Goal: Transaction & Acquisition: Purchase product/service

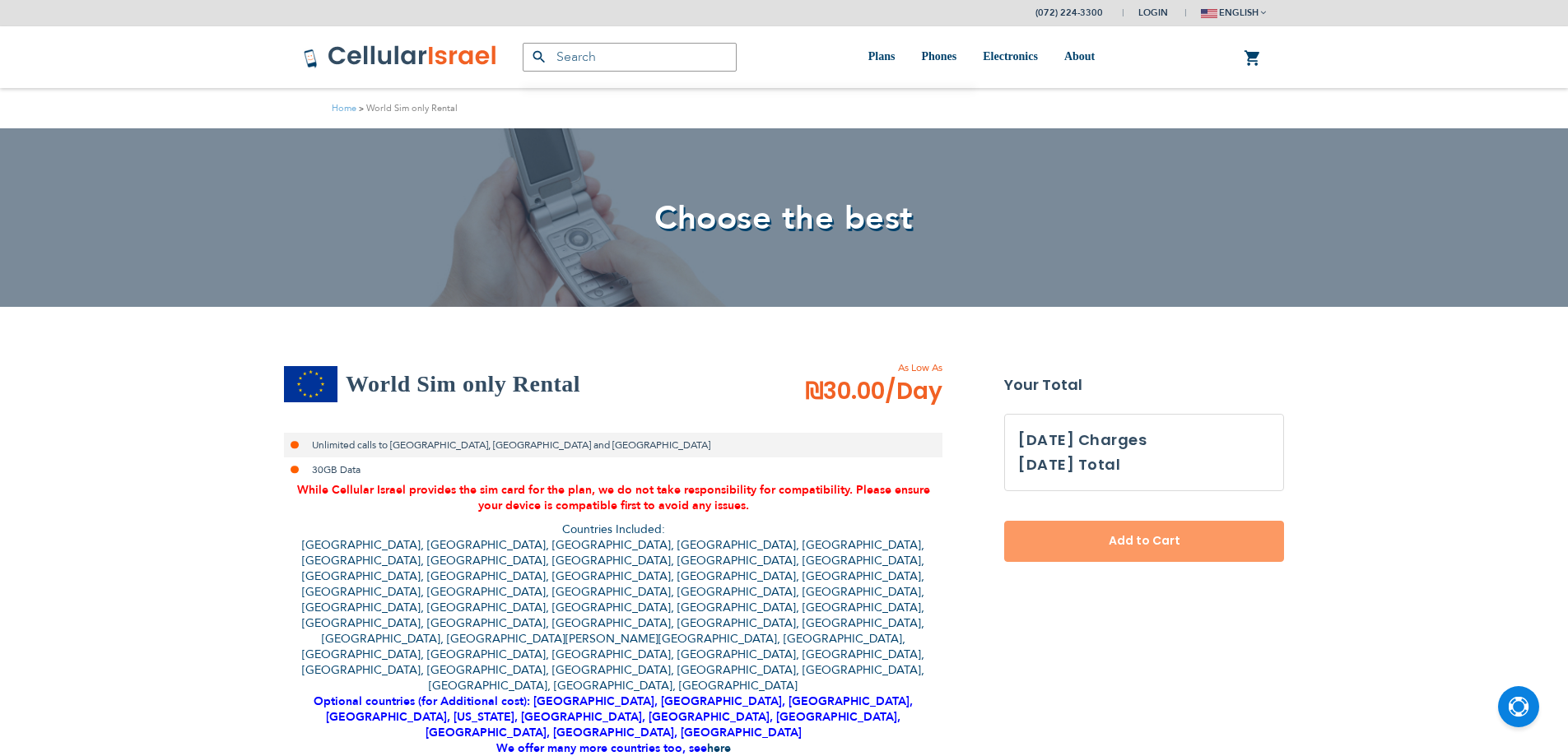
select select
click at [354, 446] on li "Unlimited calls to [GEOGRAPHIC_DATA], [GEOGRAPHIC_DATA] and [GEOGRAPHIC_DATA]" at bounding box center [613, 446] width 659 height 25
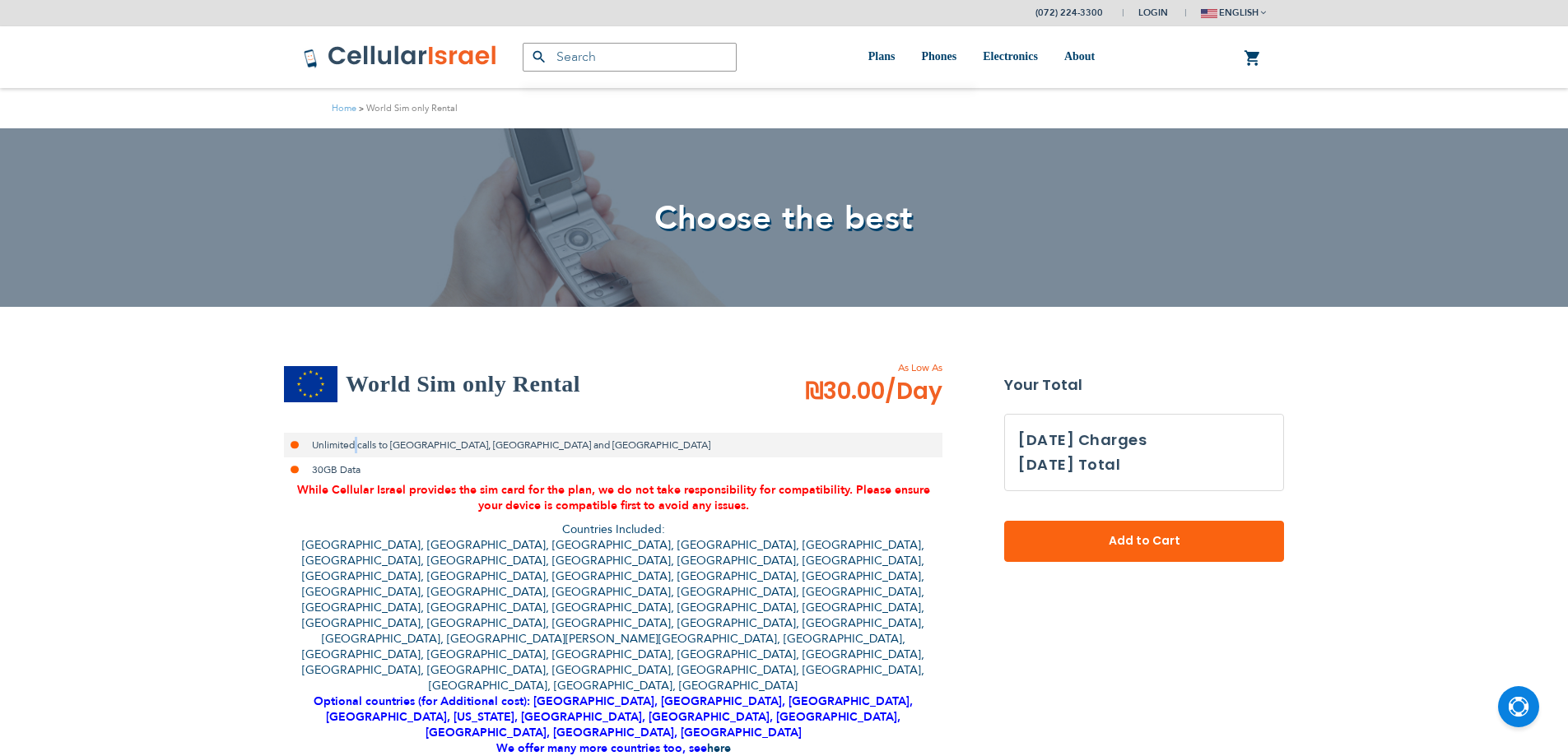
click at [354, 446] on li "Unlimited calls to [GEOGRAPHIC_DATA], [GEOGRAPHIC_DATA] and [GEOGRAPHIC_DATA]" at bounding box center [613, 446] width 659 height 25
click at [353, 447] on li "Unlimited calls to [GEOGRAPHIC_DATA], [GEOGRAPHIC_DATA] and [GEOGRAPHIC_DATA]" at bounding box center [613, 446] width 659 height 25
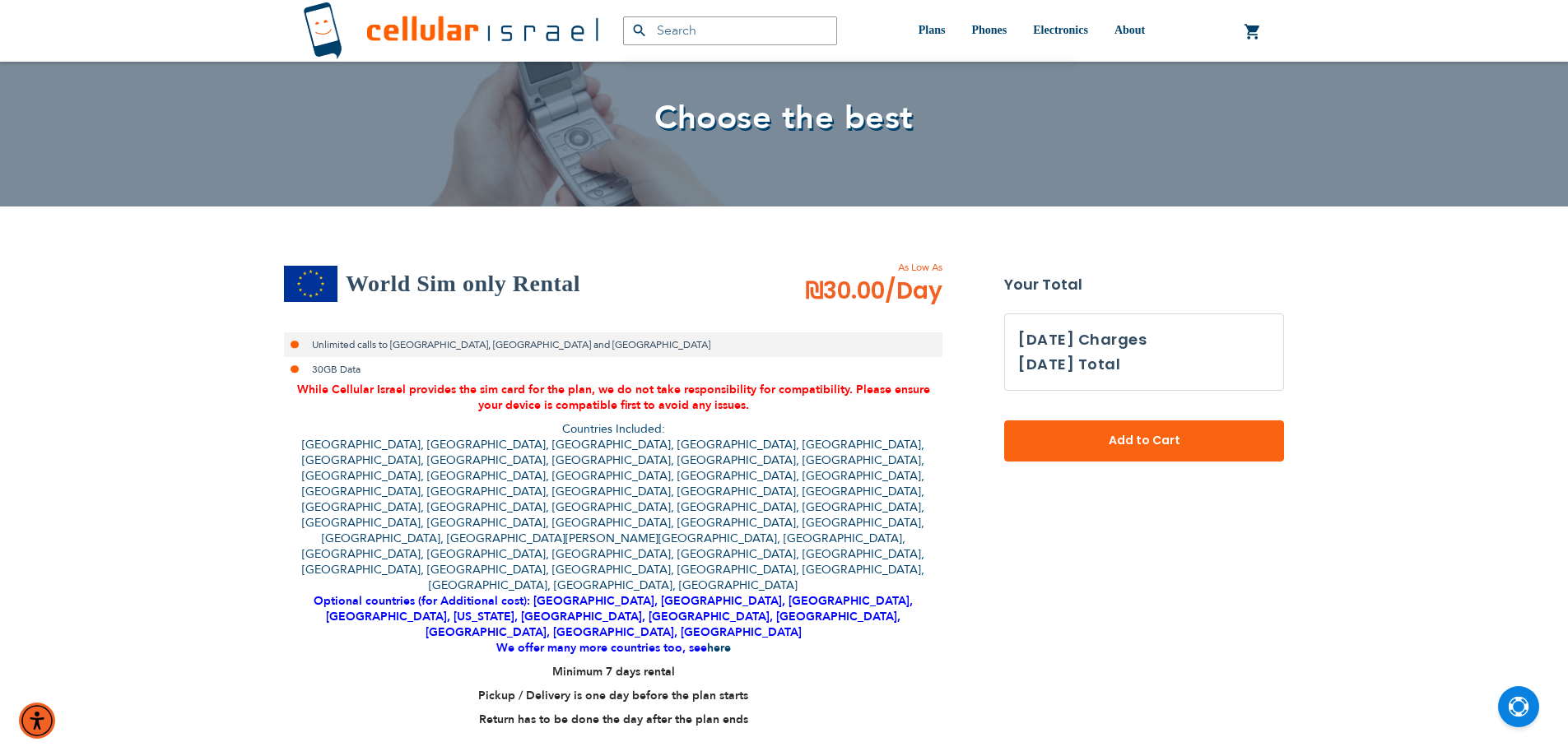
scroll to position [138, 0]
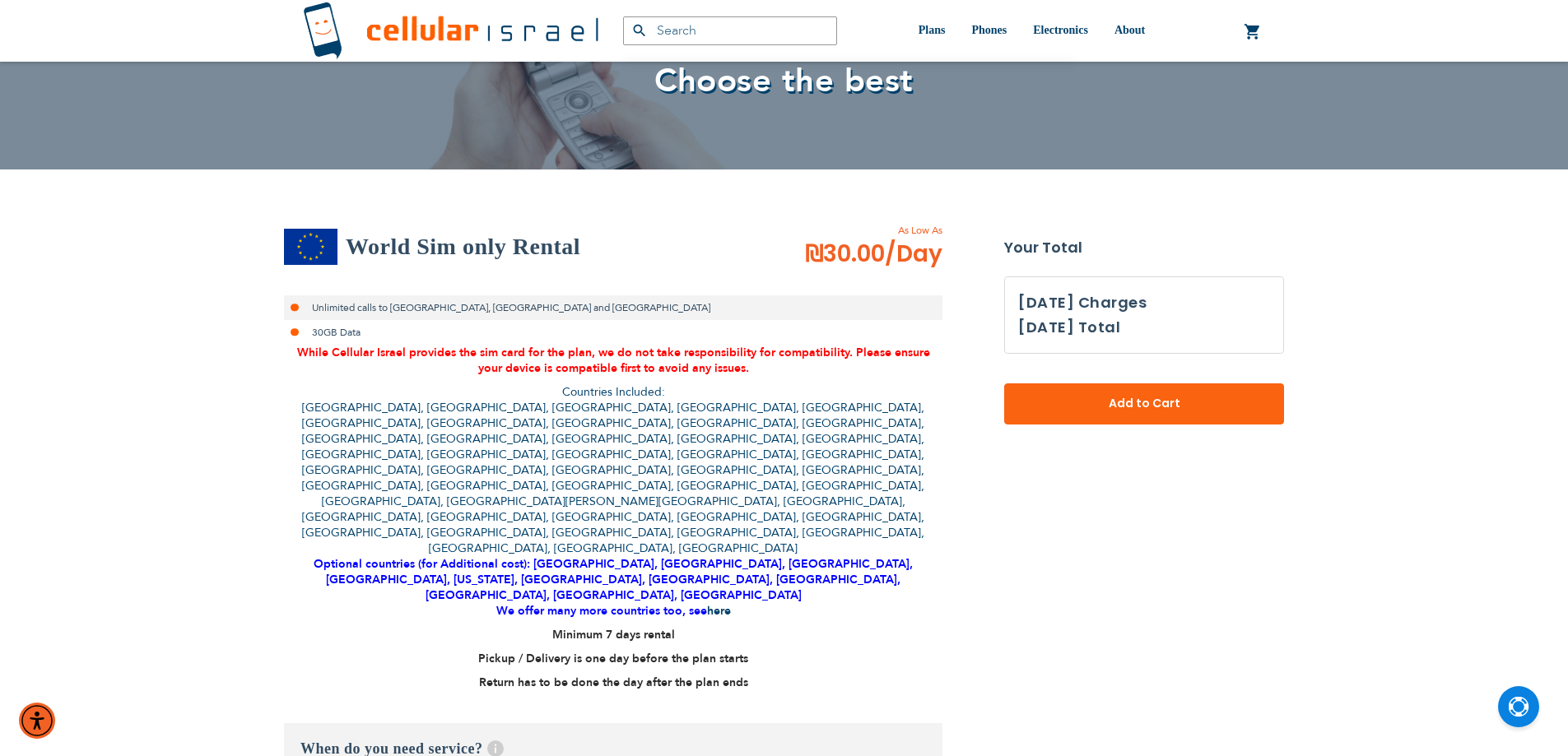
click at [326, 335] on li "30GB Data" at bounding box center [613, 333] width 659 height 25
click at [337, 295] on li "Unlimited calls to [GEOGRAPHIC_DATA], [GEOGRAPHIC_DATA] and [GEOGRAPHIC_DATA]" at bounding box center [613, 308] width 659 height 25
click at [652, 536] on div "While Cellular Israel provides the sim card for the plan, we do not take respon…" at bounding box center [613, 517] width 659 height 345
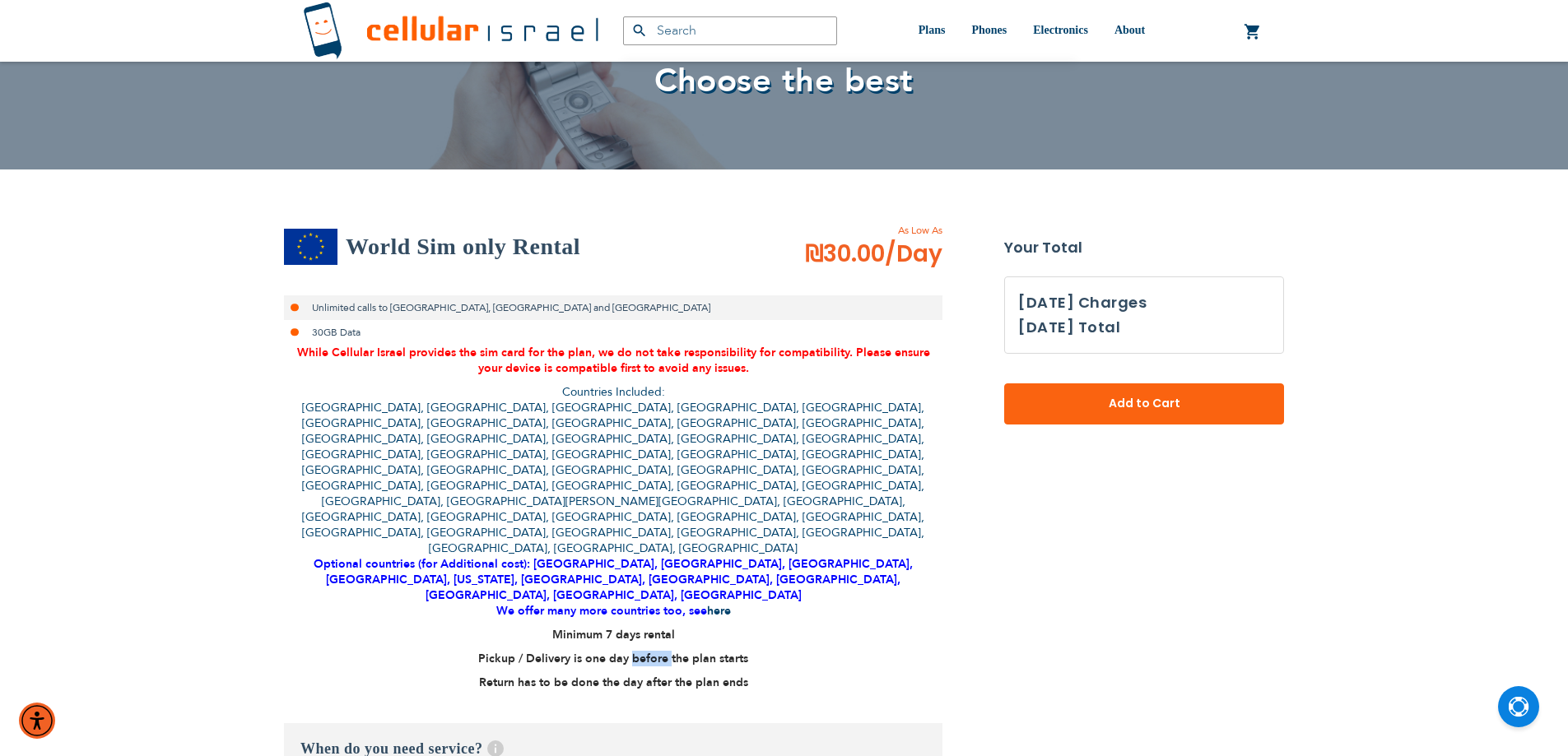
click at [652, 536] on div "While Cellular Israel provides the sim card for the plan, we do not take respon…" at bounding box center [613, 517] width 659 height 345
click at [610, 627] on strong "Minimum 7 days rental" at bounding box center [613, 634] width 123 height 15
click at [609, 627] on strong "Minimum 7 days rental" at bounding box center [613, 634] width 123 height 15
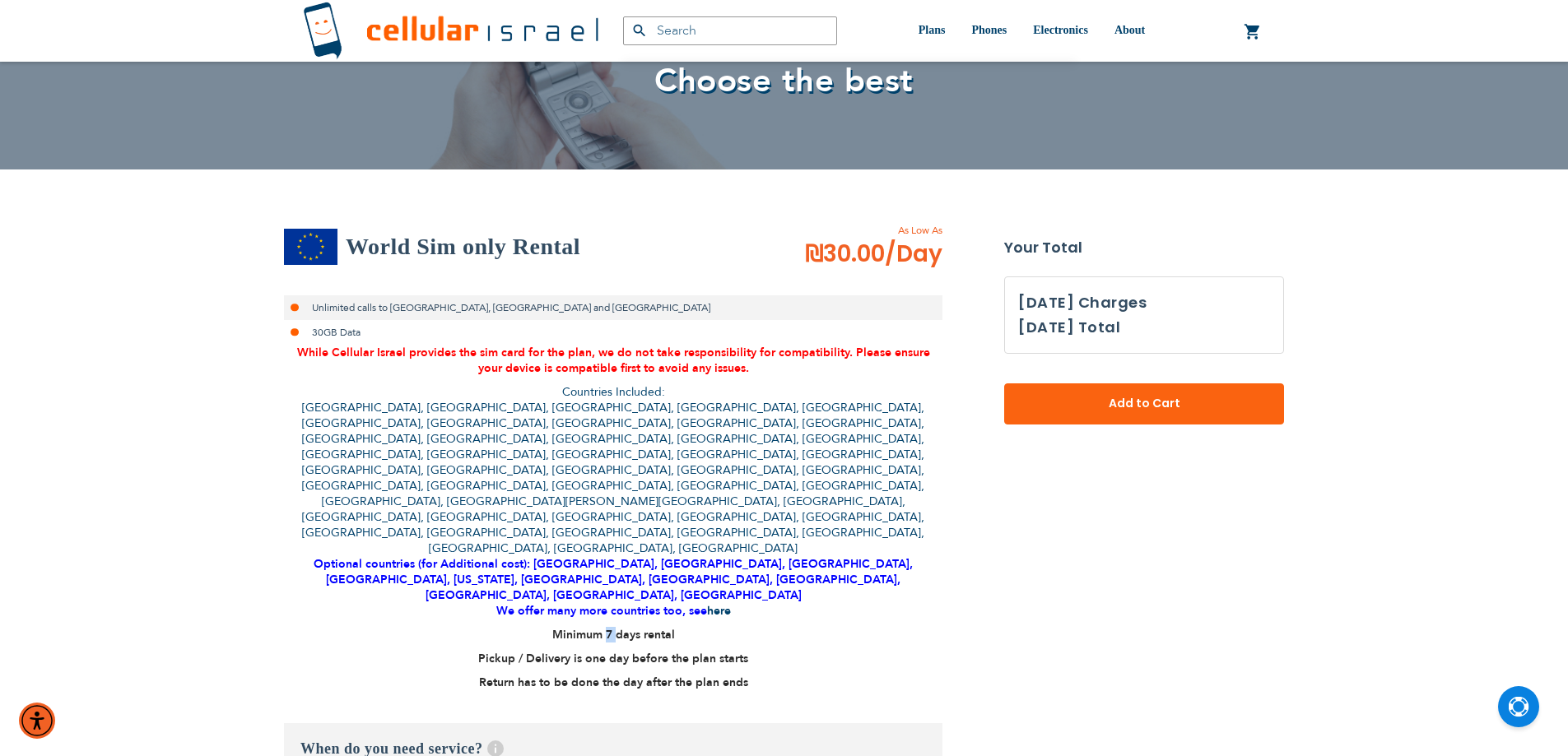
click at [609, 627] on strong "Minimum 7 days rental" at bounding box center [613, 634] width 123 height 15
click at [586, 627] on strong "Minimum 7 days rental" at bounding box center [613, 634] width 123 height 15
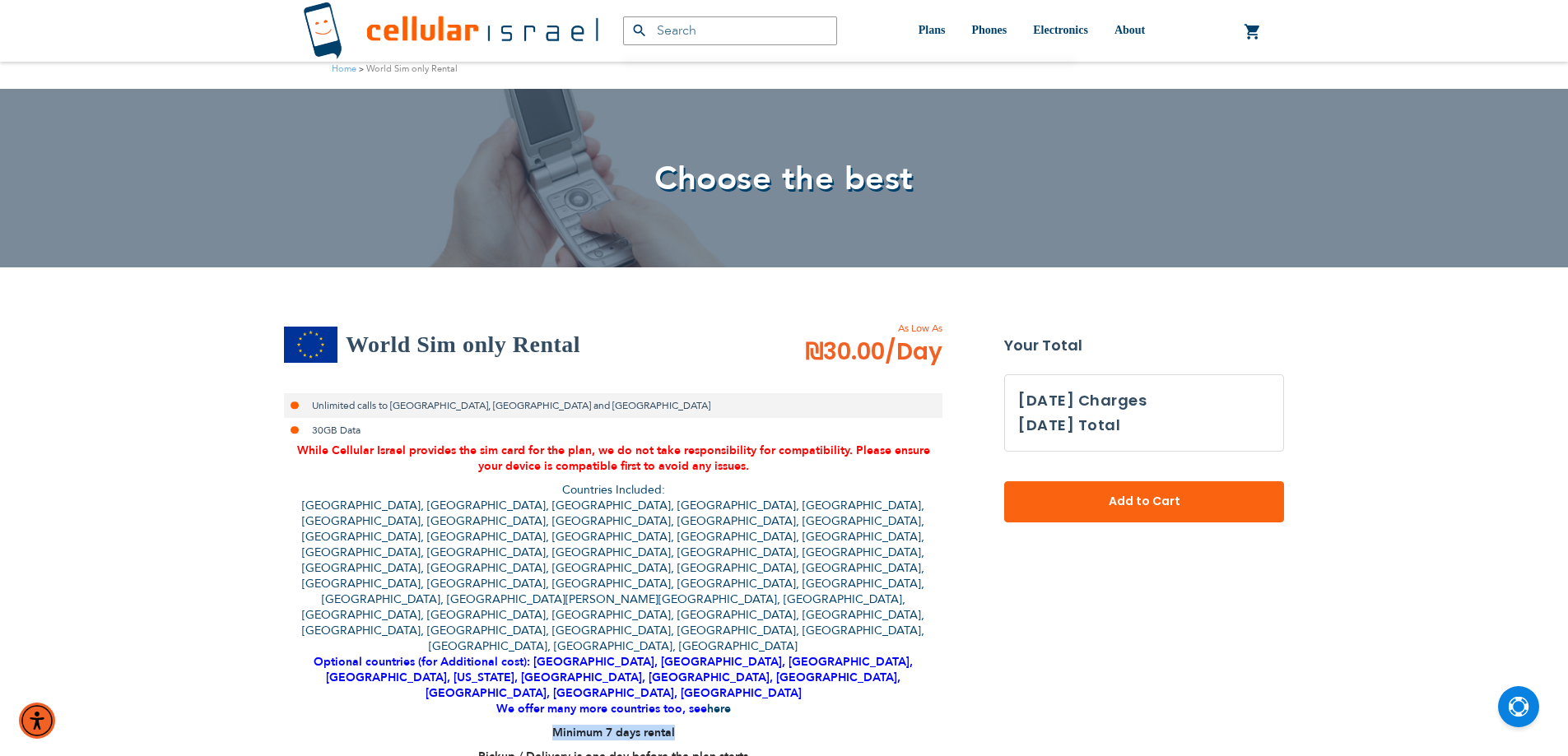
scroll to position [0, 0]
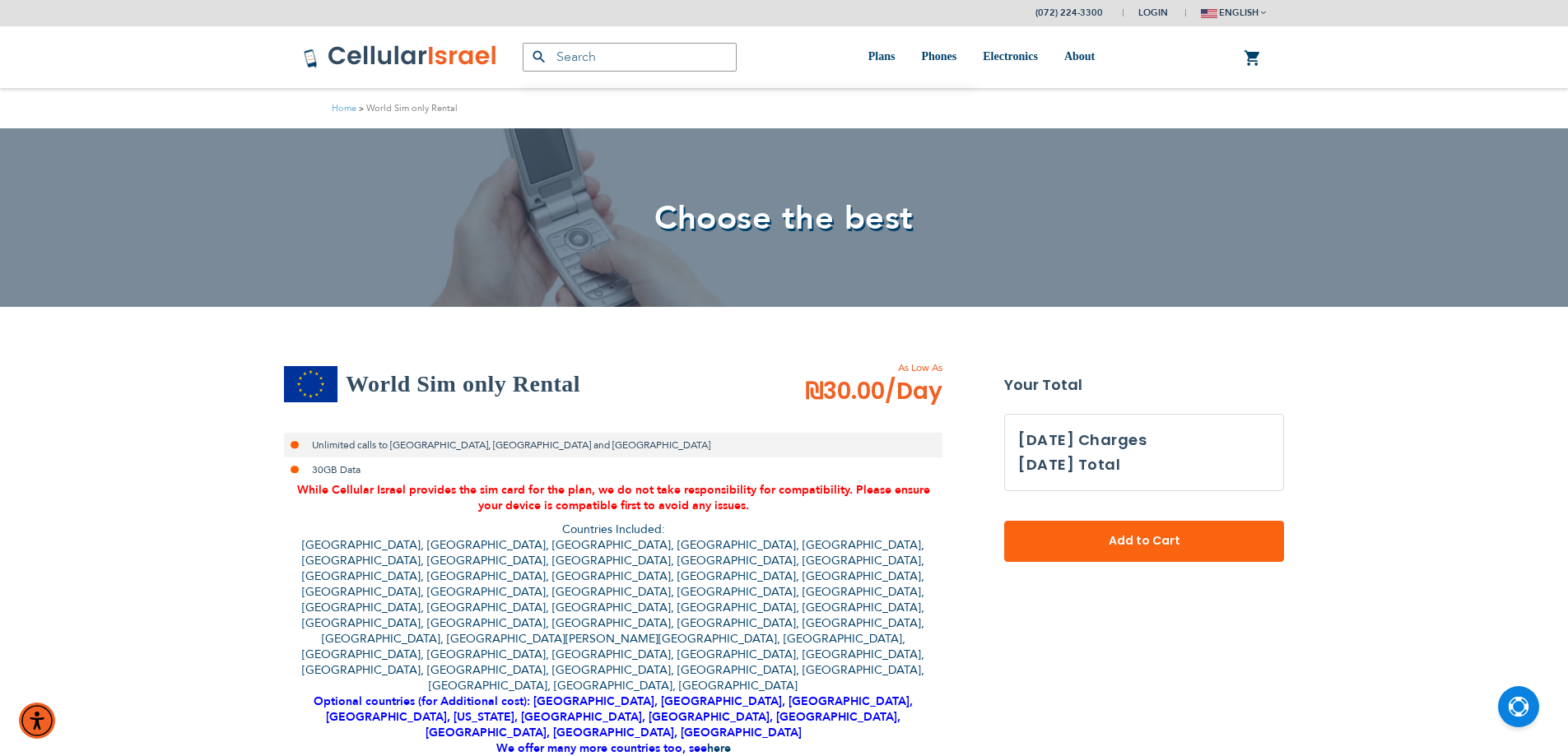
click at [571, 539] on p "Countries Included: [GEOGRAPHIC_DATA], [GEOGRAPHIC_DATA], [GEOGRAPHIC_DATA], [G…" at bounding box center [613, 639] width 659 height 234
click at [570, 539] on p "Countries Included: [GEOGRAPHIC_DATA], [GEOGRAPHIC_DATA], [GEOGRAPHIC_DATA], [G…" at bounding box center [613, 639] width 659 height 234
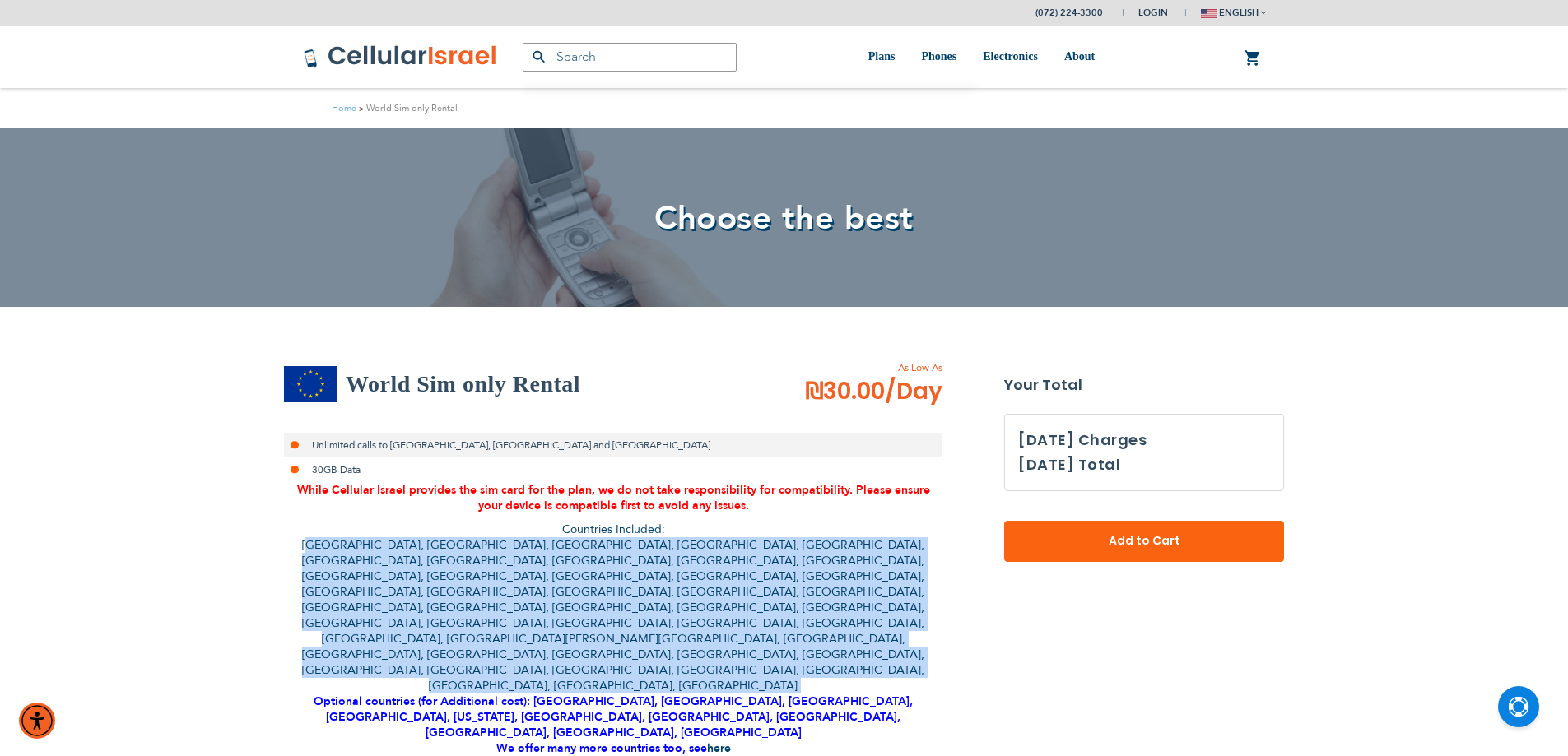
click at [570, 539] on p "Countries Included: [GEOGRAPHIC_DATA], [GEOGRAPHIC_DATA], [GEOGRAPHIC_DATA], [G…" at bounding box center [613, 639] width 659 height 234
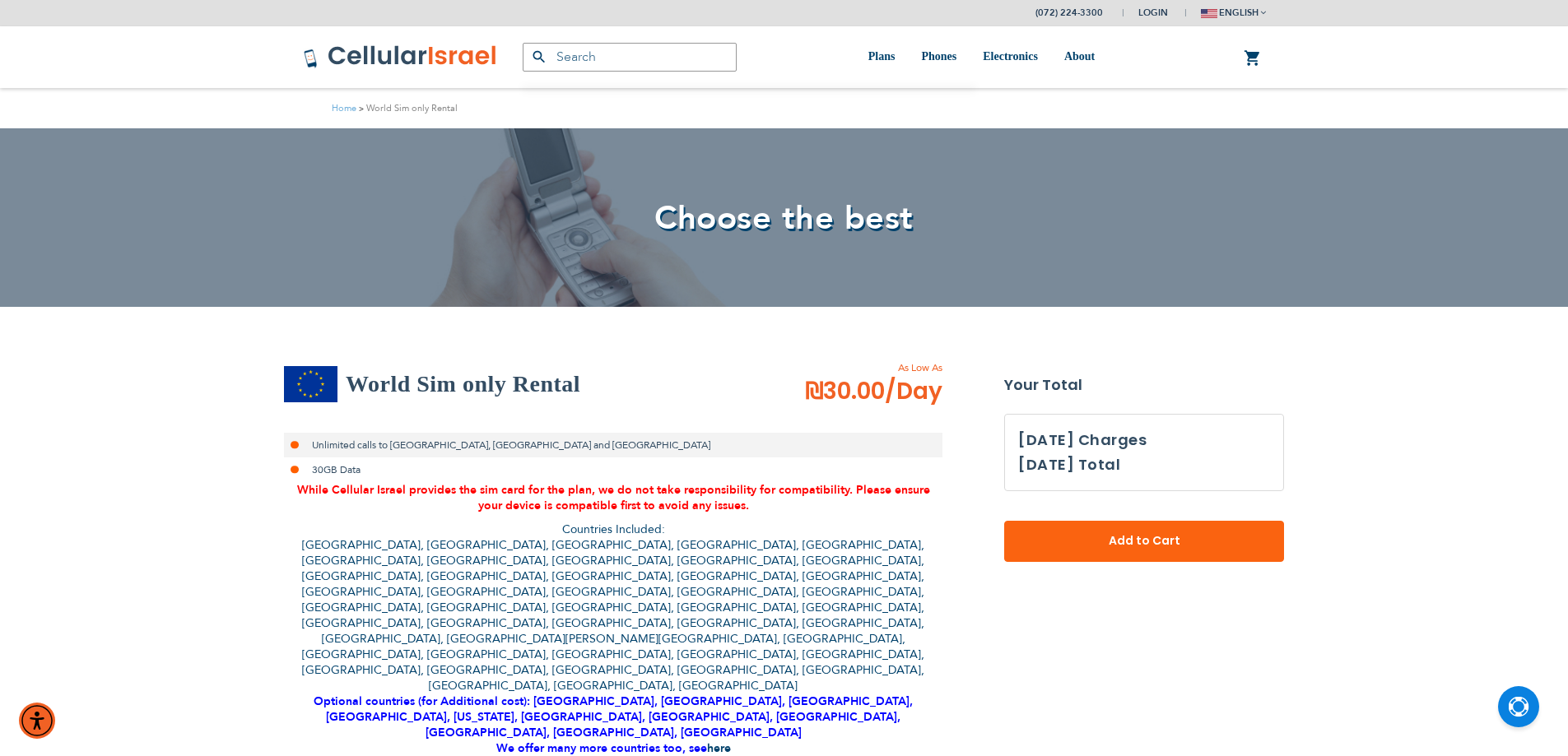
drag, startPoint x: 570, startPoint y: 530, endPoint x: 570, endPoint y: 541, distance: 11.0
click at [570, 541] on p "Countries Included: [GEOGRAPHIC_DATA], [GEOGRAPHIC_DATA], [GEOGRAPHIC_DATA], [G…" at bounding box center [613, 639] width 659 height 234
click at [570, 545] on p "Countries Included: [GEOGRAPHIC_DATA], [GEOGRAPHIC_DATA], [GEOGRAPHIC_DATA], [G…" at bounding box center [613, 639] width 659 height 234
click at [570, 530] on p "Countries Included: [GEOGRAPHIC_DATA], [GEOGRAPHIC_DATA], [GEOGRAPHIC_DATA], [G…" at bounding box center [613, 639] width 659 height 234
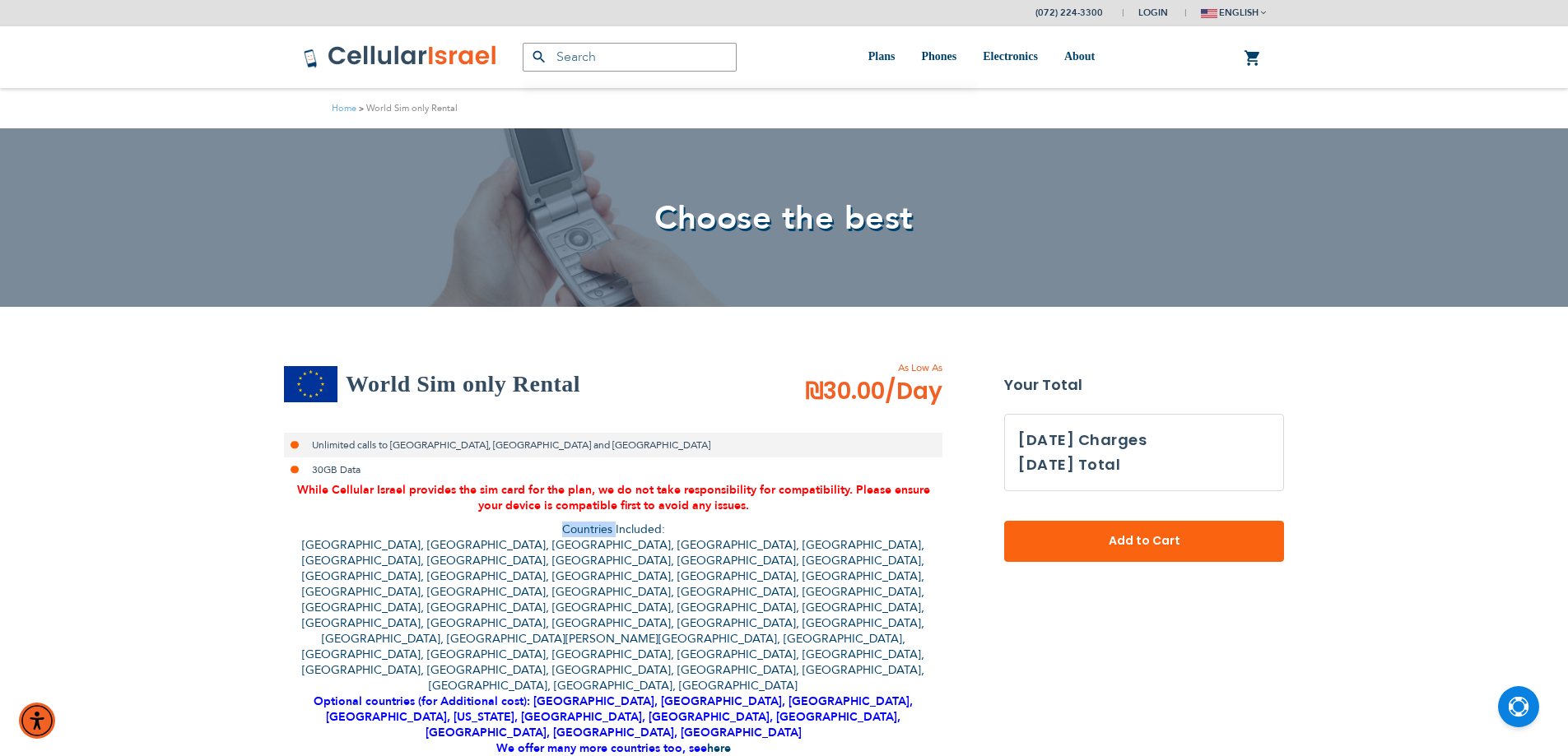
click at [570, 530] on p "Countries Included: [GEOGRAPHIC_DATA], [GEOGRAPHIC_DATA], [GEOGRAPHIC_DATA], [G…" at bounding box center [613, 639] width 659 height 234
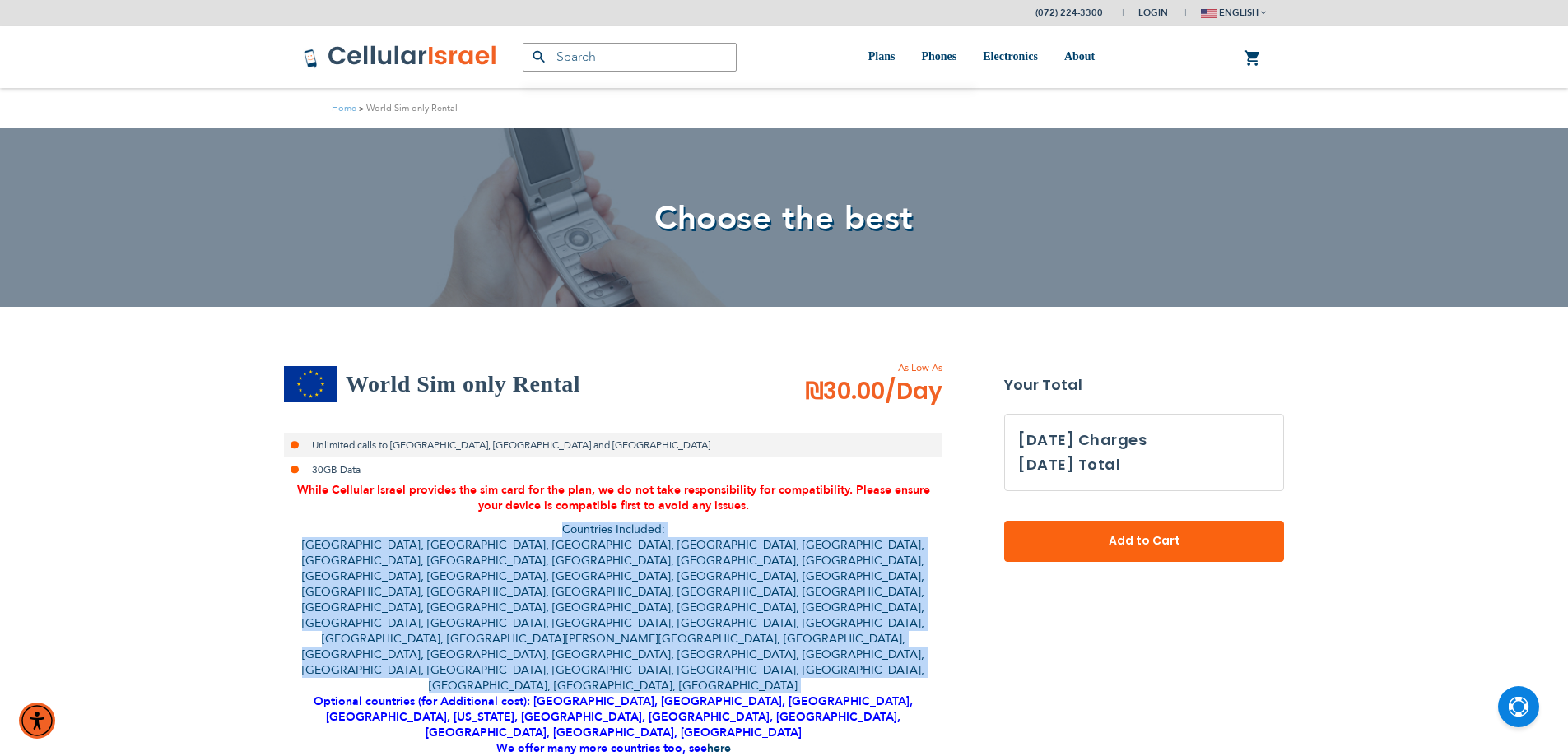
drag, startPoint x: 570, startPoint y: 530, endPoint x: 577, endPoint y: 568, distance: 38.6
click at [577, 568] on p "Countries Included: [GEOGRAPHIC_DATA], [GEOGRAPHIC_DATA], [GEOGRAPHIC_DATA], [G…" at bounding box center [613, 639] width 659 height 234
click at [578, 567] on p "Countries Included: [GEOGRAPHIC_DATA], [GEOGRAPHIC_DATA], [GEOGRAPHIC_DATA], [G…" at bounding box center [613, 639] width 659 height 234
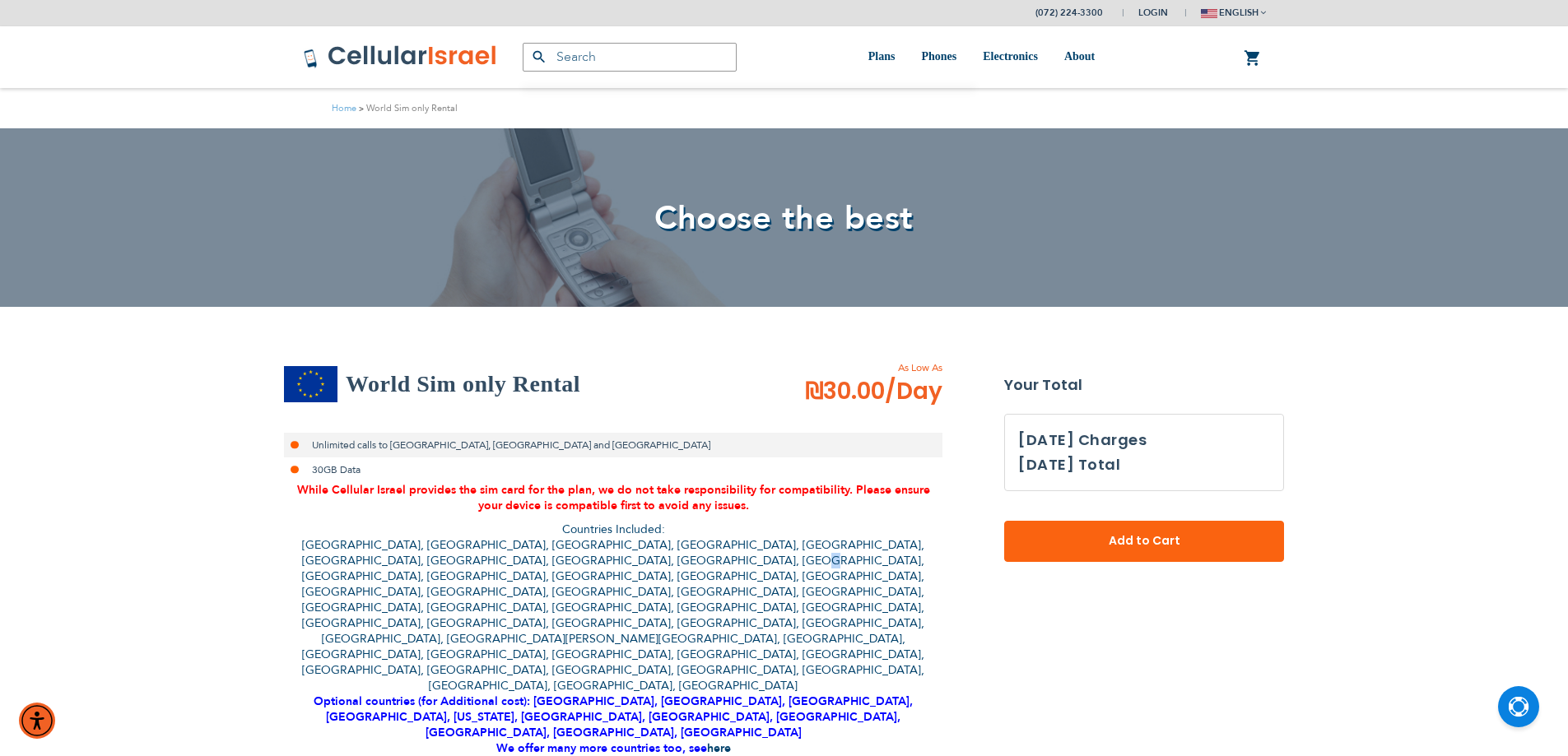
click at [578, 567] on p "Countries Included: [GEOGRAPHIC_DATA], [GEOGRAPHIC_DATA], [GEOGRAPHIC_DATA], [G…" at bounding box center [613, 639] width 659 height 234
click at [581, 518] on div "While Cellular Israel provides the sim card for the plan, we do not take respon…" at bounding box center [613, 655] width 659 height 345
click at [586, 536] on p "Countries Included: [GEOGRAPHIC_DATA], [GEOGRAPHIC_DATA], [GEOGRAPHIC_DATA], [G…" at bounding box center [613, 639] width 659 height 234
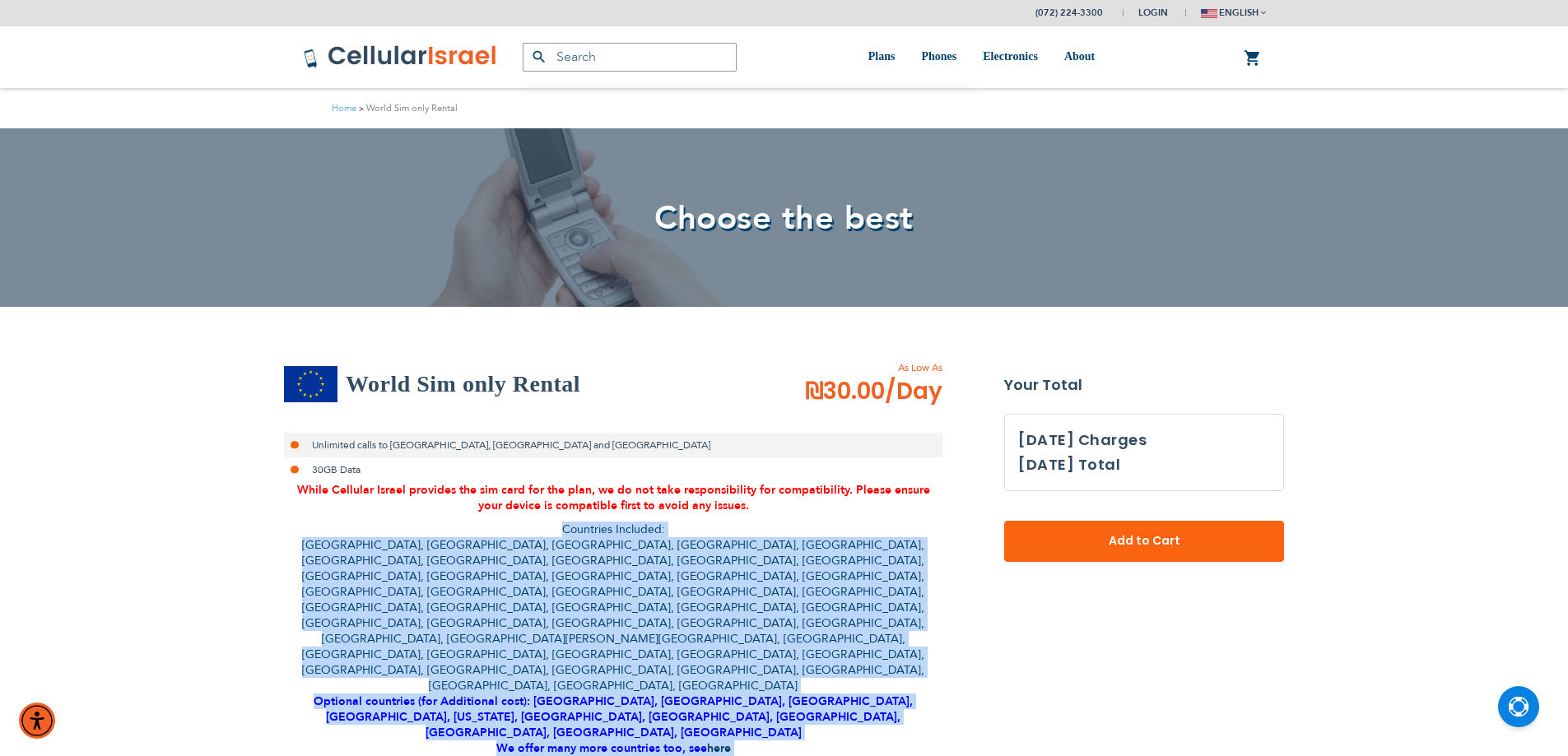
scroll to position [10, 0]
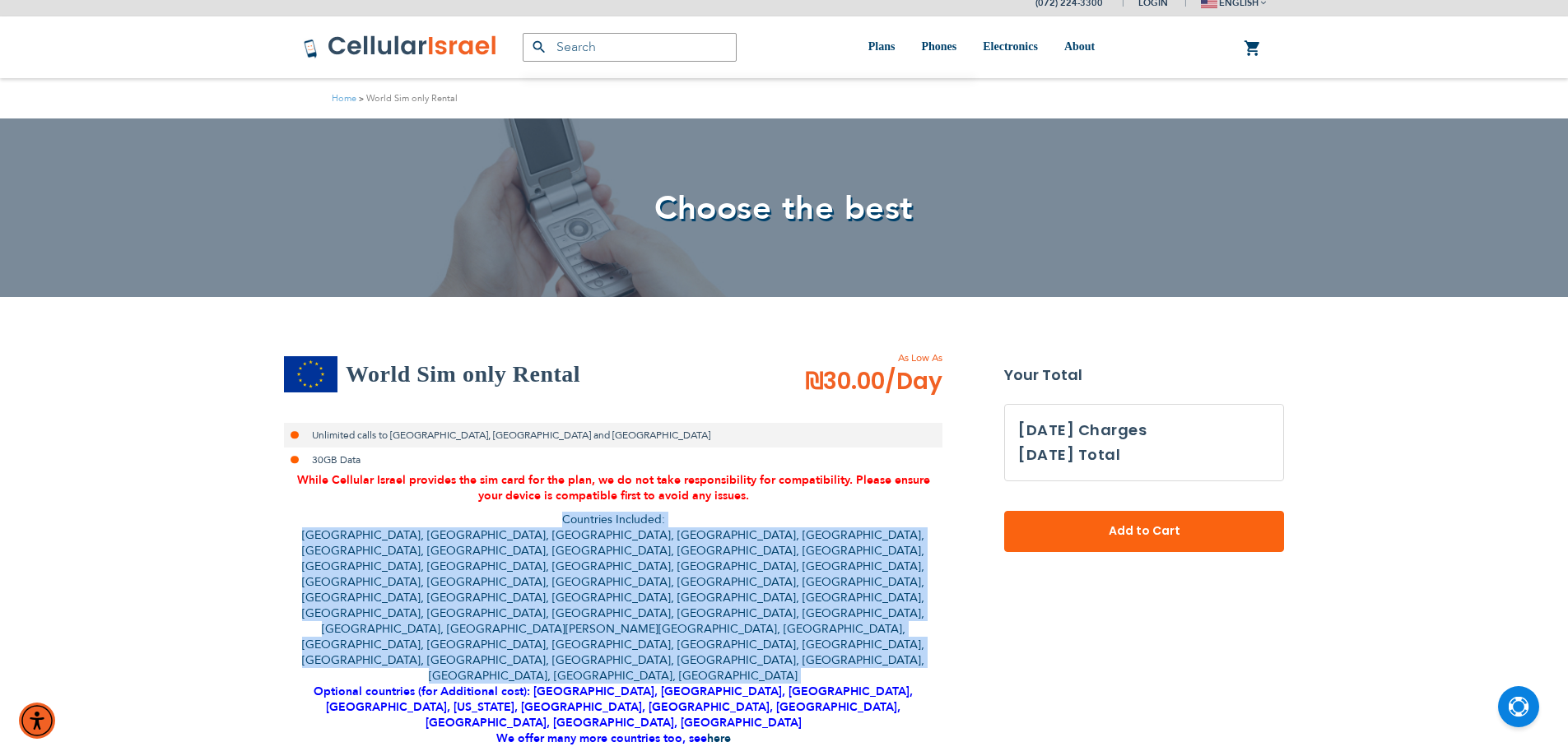
drag, startPoint x: 586, startPoint y: 536, endPoint x: 631, endPoint y: 540, distance: 45.2
click at [631, 540] on p "Countries Included: [GEOGRAPHIC_DATA], [GEOGRAPHIC_DATA], [GEOGRAPHIC_DATA], [G…" at bounding box center [613, 629] width 659 height 234
click at [575, 507] on div "While Cellular Israel provides the sim card for the plan, we do not take respon…" at bounding box center [613, 645] width 659 height 345
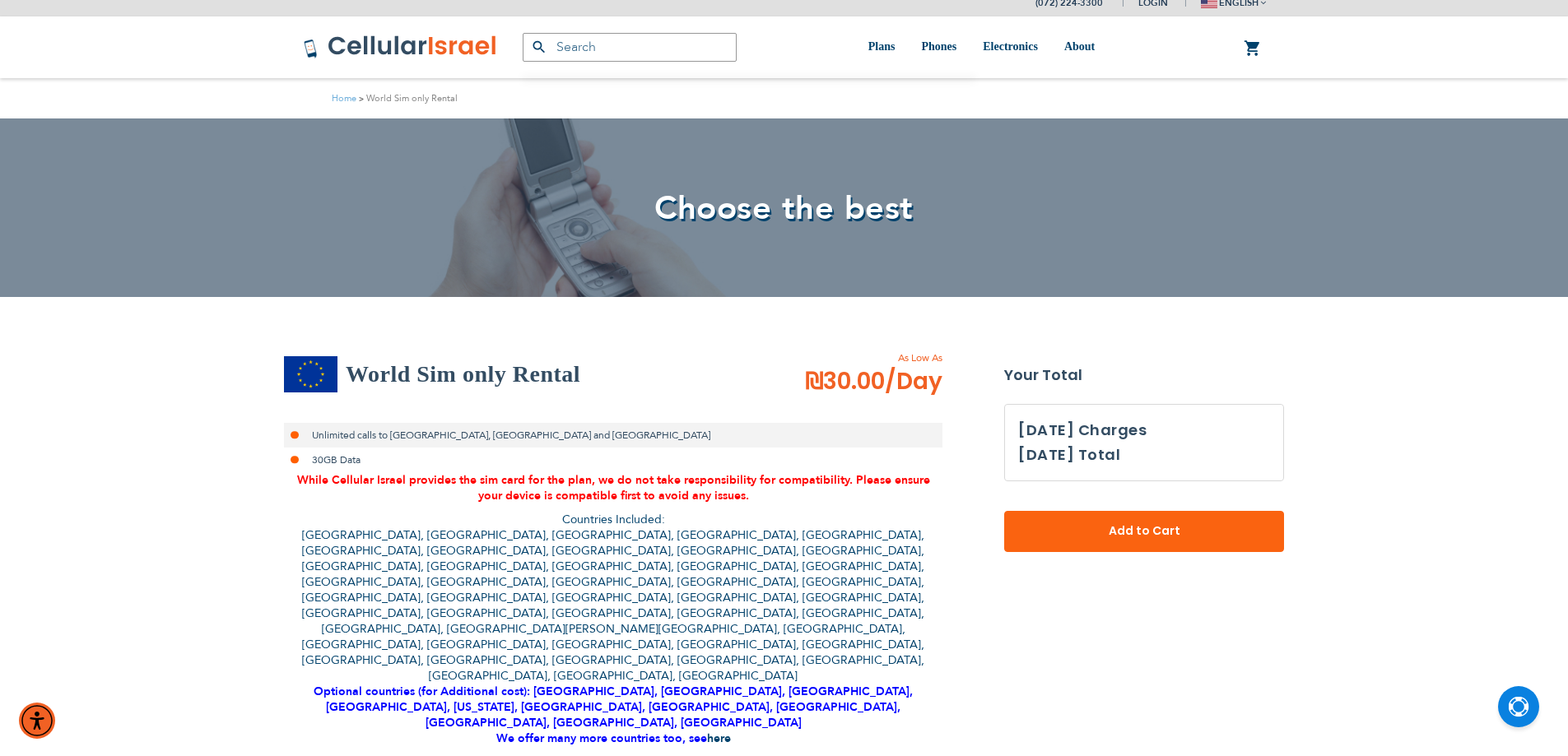
click at [640, 684] on strong "Optional countries (for Additional cost): [GEOGRAPHIC_DATA], [GEOGRAPHIC_DATA],…" at bounding box center [613, 715] width 600 height 63
click at [625, 684] on strong "Optional countries (for Additional cost): [GEOGRAPHIC_DATA], [GEOGRAPHIC_DATA],…" at bounding box center [613, 715] width 600 height 63
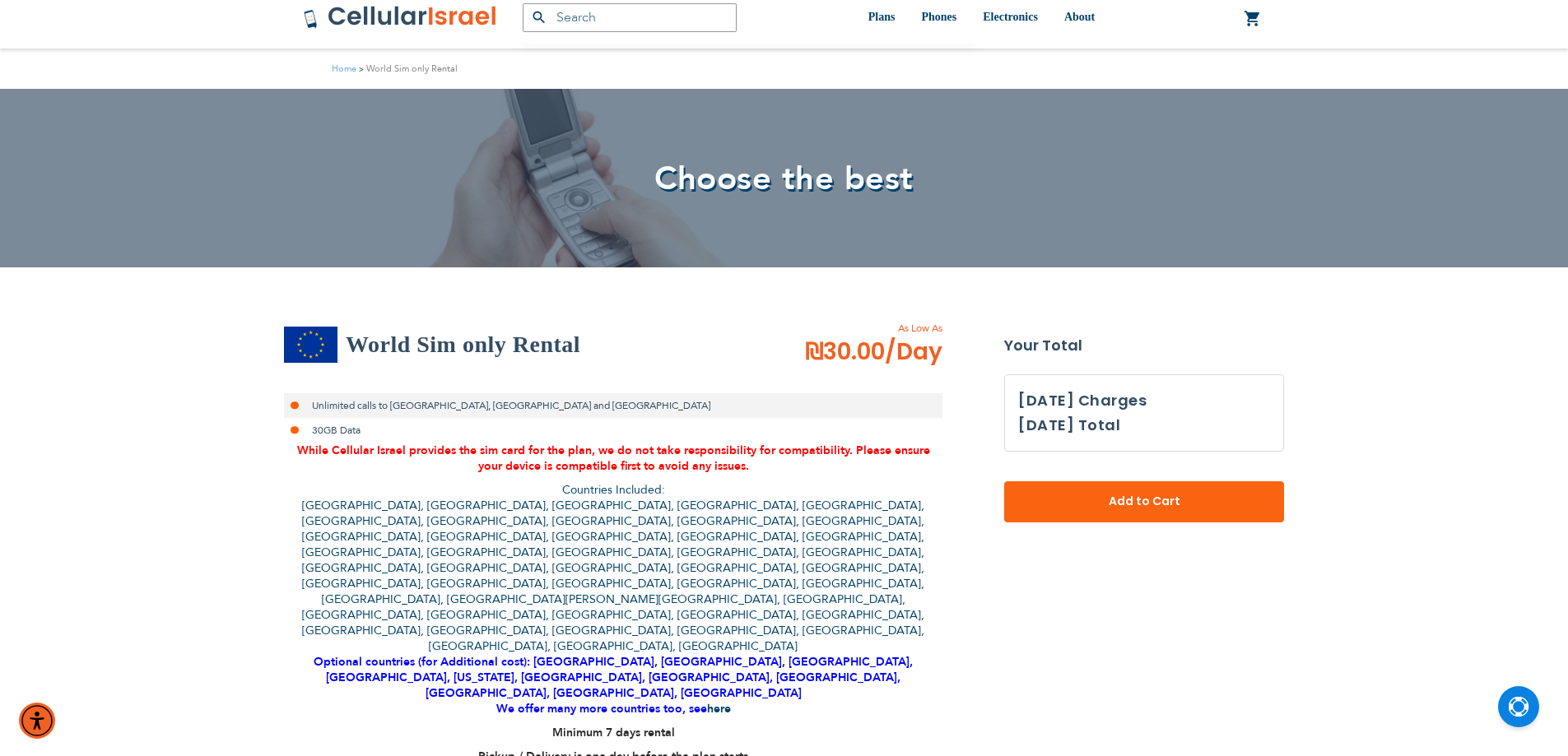
scroll to position [0, 0]
